Goal: Task Accomplishment & Management: Use online tool/utility

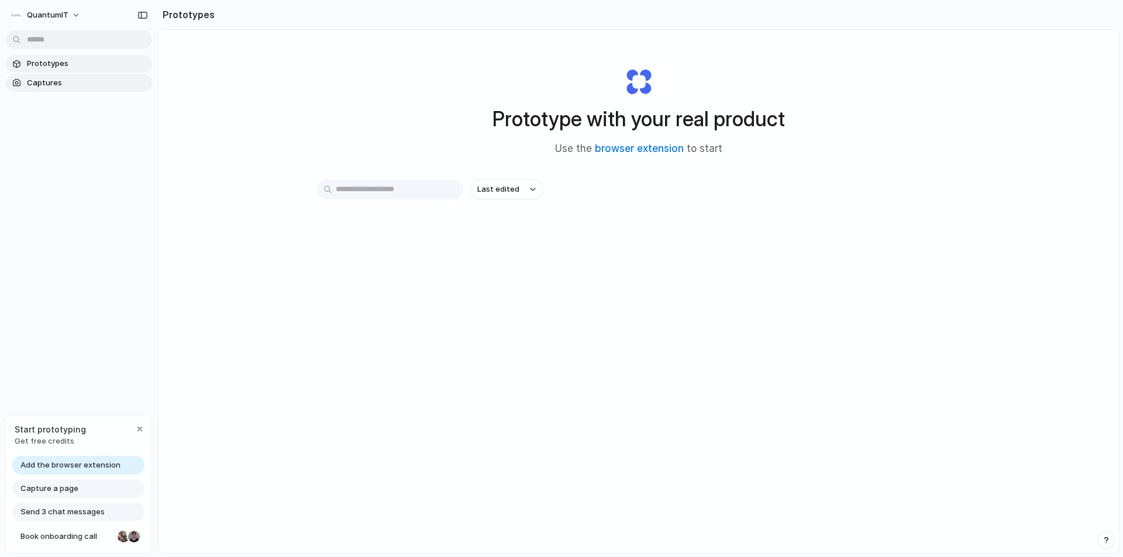
click at [68, 83] on span "Captures" at bounding box center [87, 83] width 120 height 12
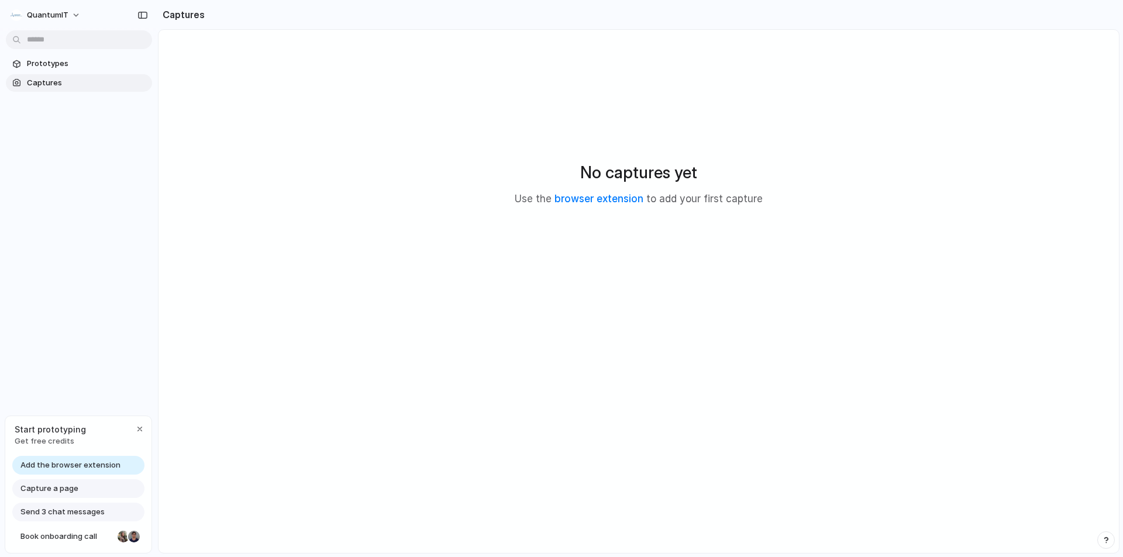
click at [610, 205] on p "Use the browser extension to add your first capture" at bounding box center [639, 199] width 248 height 15
click at [608, 202] on link "browser extension" at bounding box center [598, 199] width 89 height 12
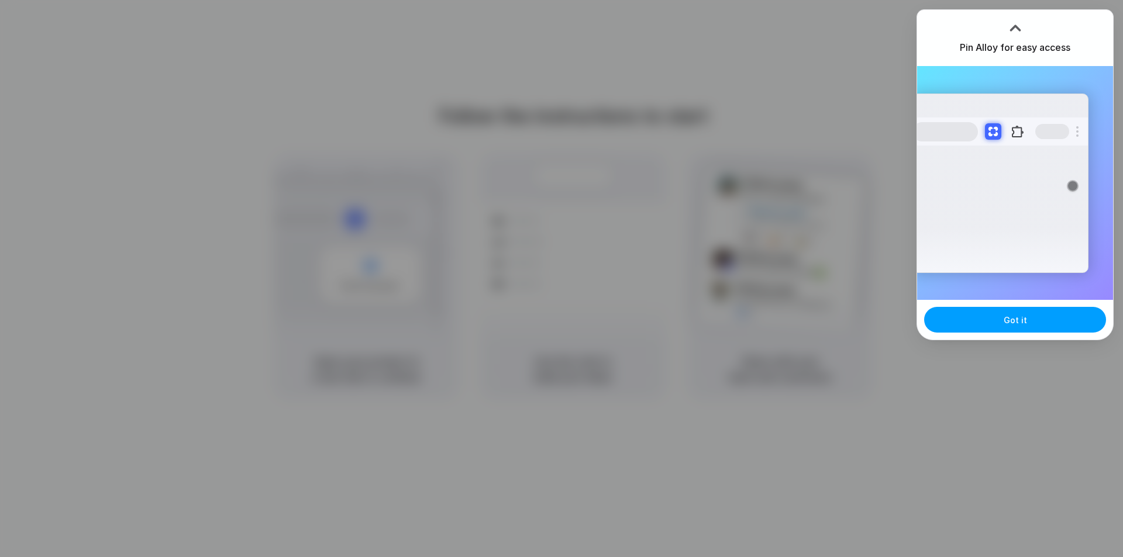
click at [1009, 314] on span "Got it" at bounding box center [1015, 320] width 23 height 12
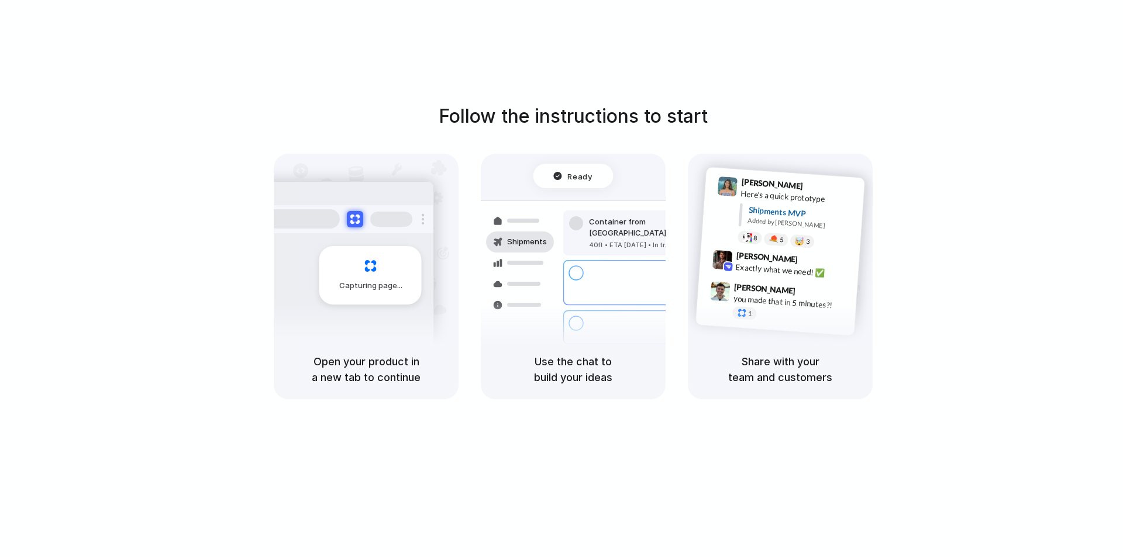
click at [1069, 74] on div "Follow the instructions to start Capturing page Open your product in a new tab …" at bounding box center [573, 290] width 1146 height 581
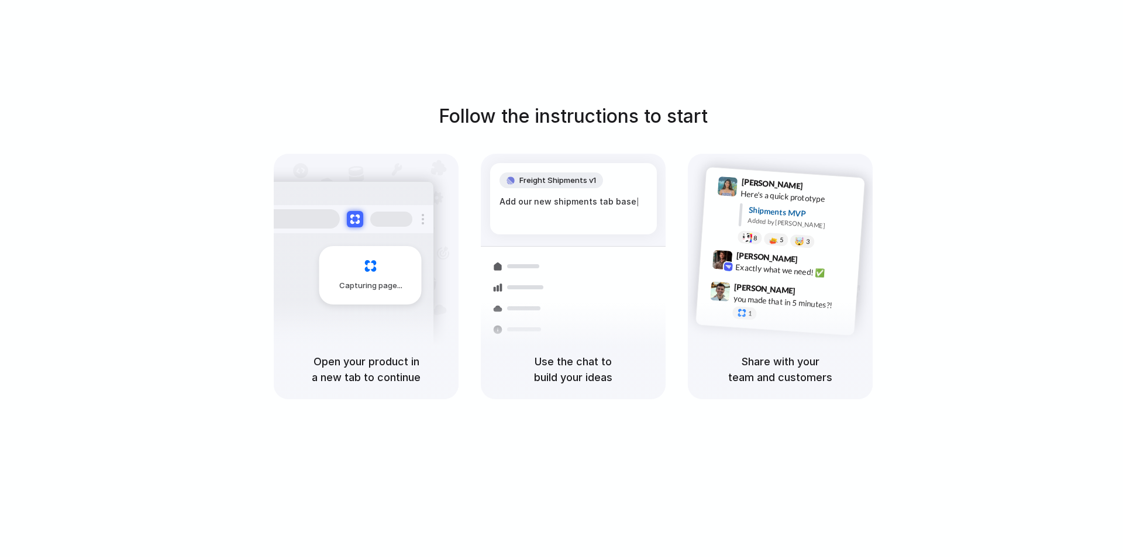
click at [204, 229] on div "Follow the instructions to start Capturing page Open your product in a new tab …" at bounding box center [573, 250] width 1123 height 297
click at [726, 94] on div "Follow the instructions to start Capturing page Open your product in a new tab …" at bounding box center [573, 290] width 1146 height 581
click at [418, 91] on div "Follow the instructions to start Capturing page Open your product in a new tab …" at bounding box center [573, 290] width 1146 height 581
